Goal: Task Accomplishment & Management: Use online tool/utility

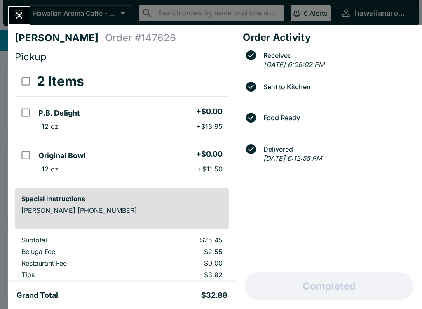
click at [23, 29] on div "[PERSON_NAME] Order # 147626 Pickup 2 Items P.B. Delight + $0.00 12 oz + $13.95…" at bounding box center [122, 153] width 228 height 257
click at [20, 13] on icon "Close" at bounding box center [19, 15] width 11 height 11
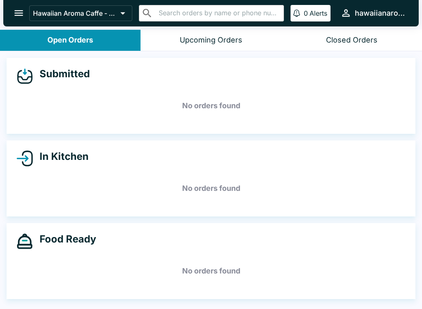
click at [21, 11] on icon "open drawer" at bounding box center [18, 13] width 9 height 6
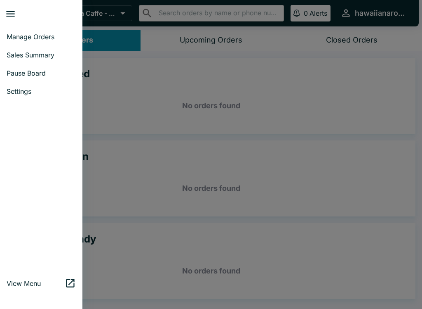
click at [45, 52] on span "Sales Summary" at bounding box center [41, 55] width 69 height 8
select select "03:00"
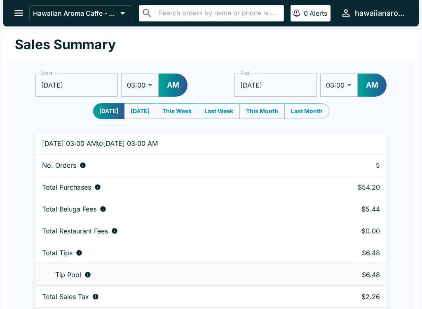
click at [89, 86] on input "[DATE]" at bounding box center [76, 84] width 83 height 23
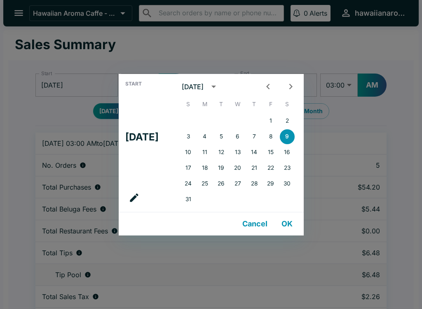
click at [221, 42] on div "Start Sat, Aug [DATE] S M T W T F S 1 2 3 4 5 6 7 8 9 10 11 12 13 14 15 16 17 1…" at bounding box center [211, 154] width 422 height 309
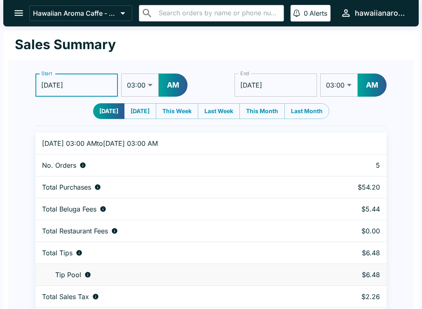
click at [204, 56] on div "Sales Summary" at bounding box center [211, 45] width 406 height 31
click at [138, 88] on select "01:00 01:30 02:00 02:30 03:00 03:30 04:00 04:30 05:00 05:30 06:00 06:30 07:00 0…" at bounding box center [140, 84] width 38 height 23
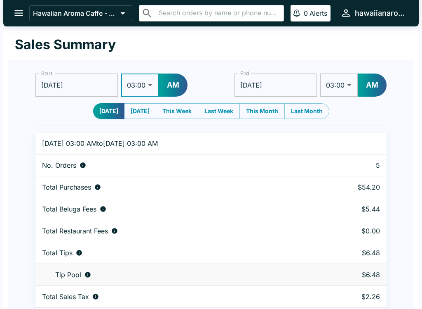
select select "01:00"
click at [163, 84] on button "AM" at bounding box center [173, 84] width 29 height 23
click at [365, 84] on button "AM" at bounding box center [372, 84] width 29 height 23
click at [340, 85] on select "01:00 01:30 02:00 02:30 03:00 03:30 04:00 04:30 05:00 05:30 06:00 06:30 07:00 0…" at bounding box center [340, 84] width 38 height 23
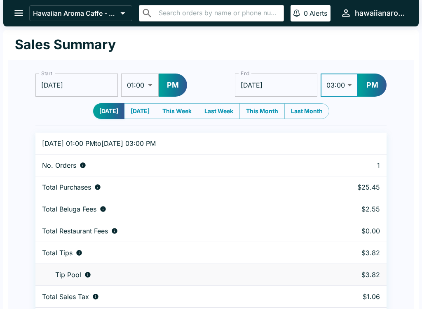
select select "09:00"
click at [294, 83] on input "[DATE]" at bounding box center [276, 84] width 83 height 23
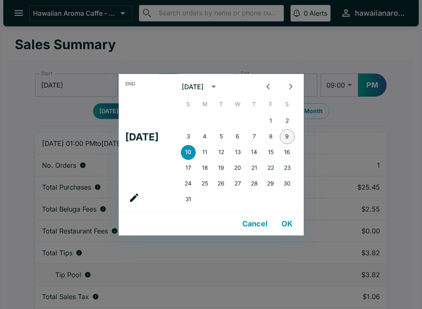
click at [293, 129] on button "9" at bounding box center [287, 136] width 15 height 15
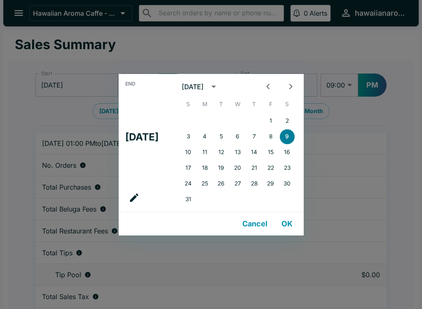
type input "[DATE]"
click at [353, 47] on div "End Sat, Aug [DATE] S M T W T F S 1 2 3 4 5 6 7 8 9 10 11 12 13 14 15 16 17 18 …" at bounding box center [211, 154] width 422 height 309
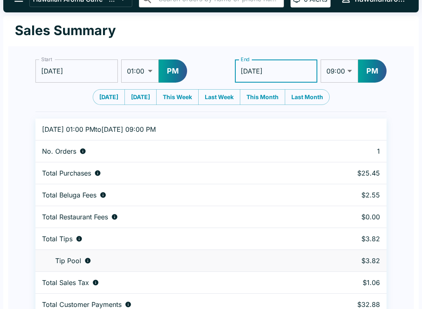
scroll to position [25, 0]
